Goal: Information Seeking & Learning: Learn about a topic

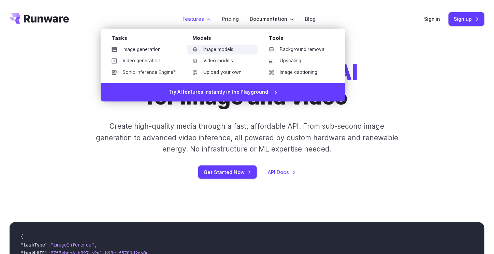
click at [214, 53] on link "Image models" at bounding box center [222, 50] width 71 height 10
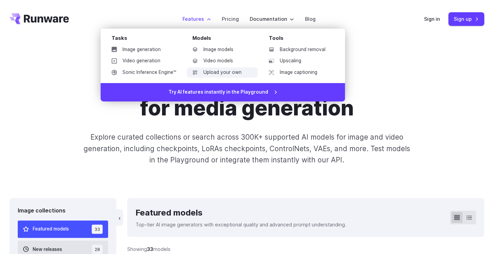
click at [221, 74] on link "Upload your own" at bounding box center [222, 73] width 71 height 10
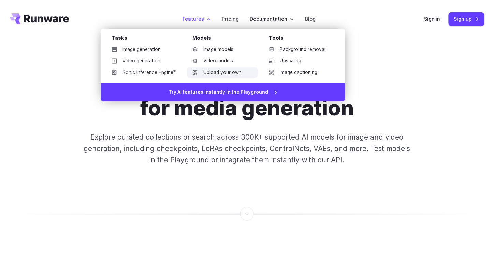
click at [211, 74] on link "Upload your own" at bounding box center [222, 73] width 71 height 10
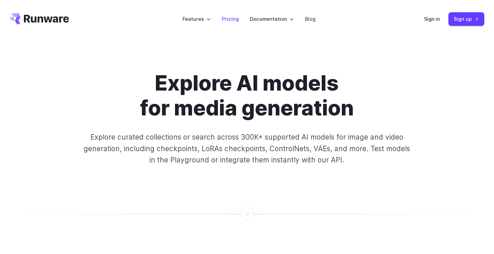
click at [231, 16] on link "Pricing" at bounding box center [230, 19] width 17 height 8
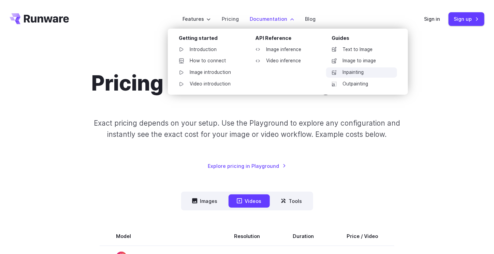
click at [356, 71] on link "Inpainting" at bounding box center [361, 73] width 71 height 10
